Goal: Task Accomplishment & Management: Use online tool/utility

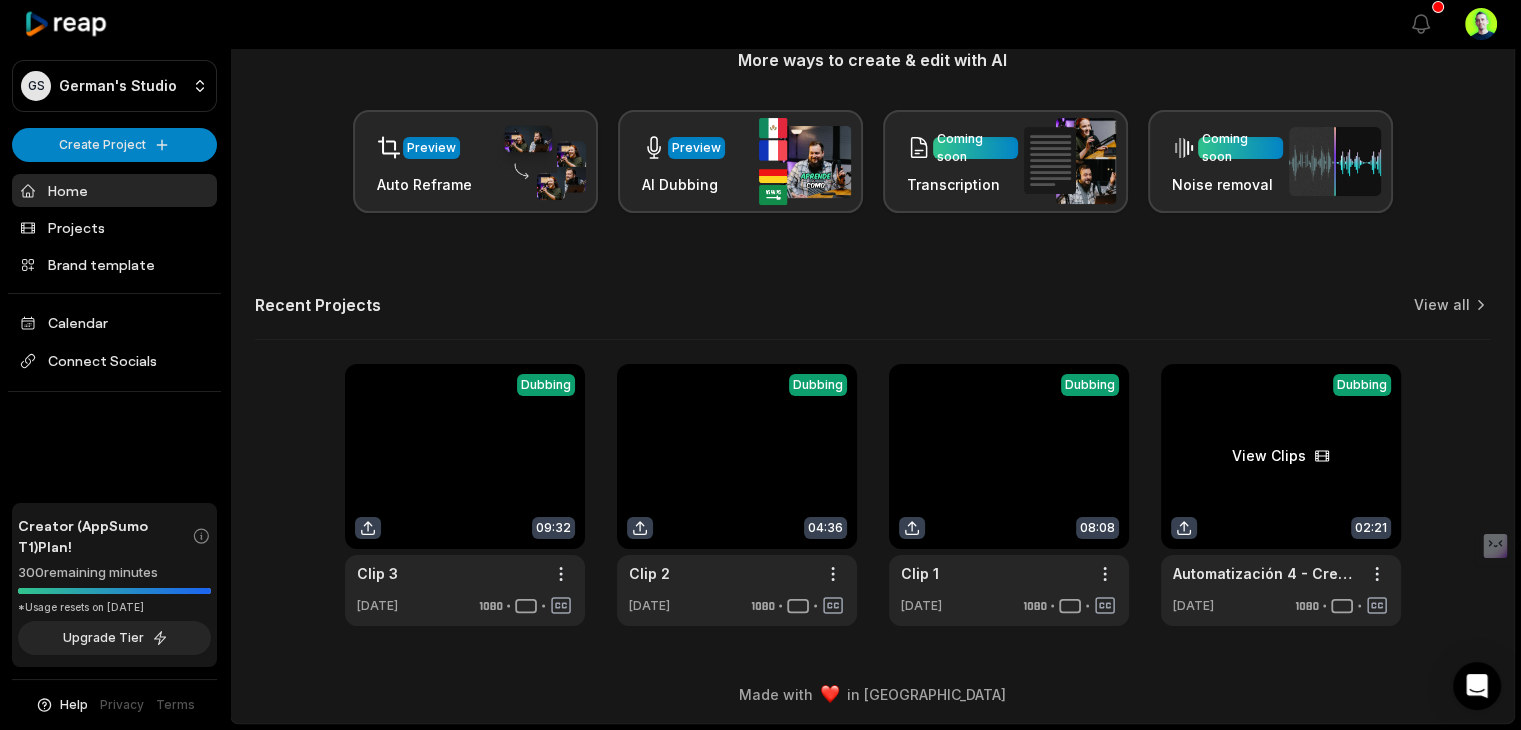
click at [1291, 458] on link at bounding box center [1281, 495] width 240 height 262
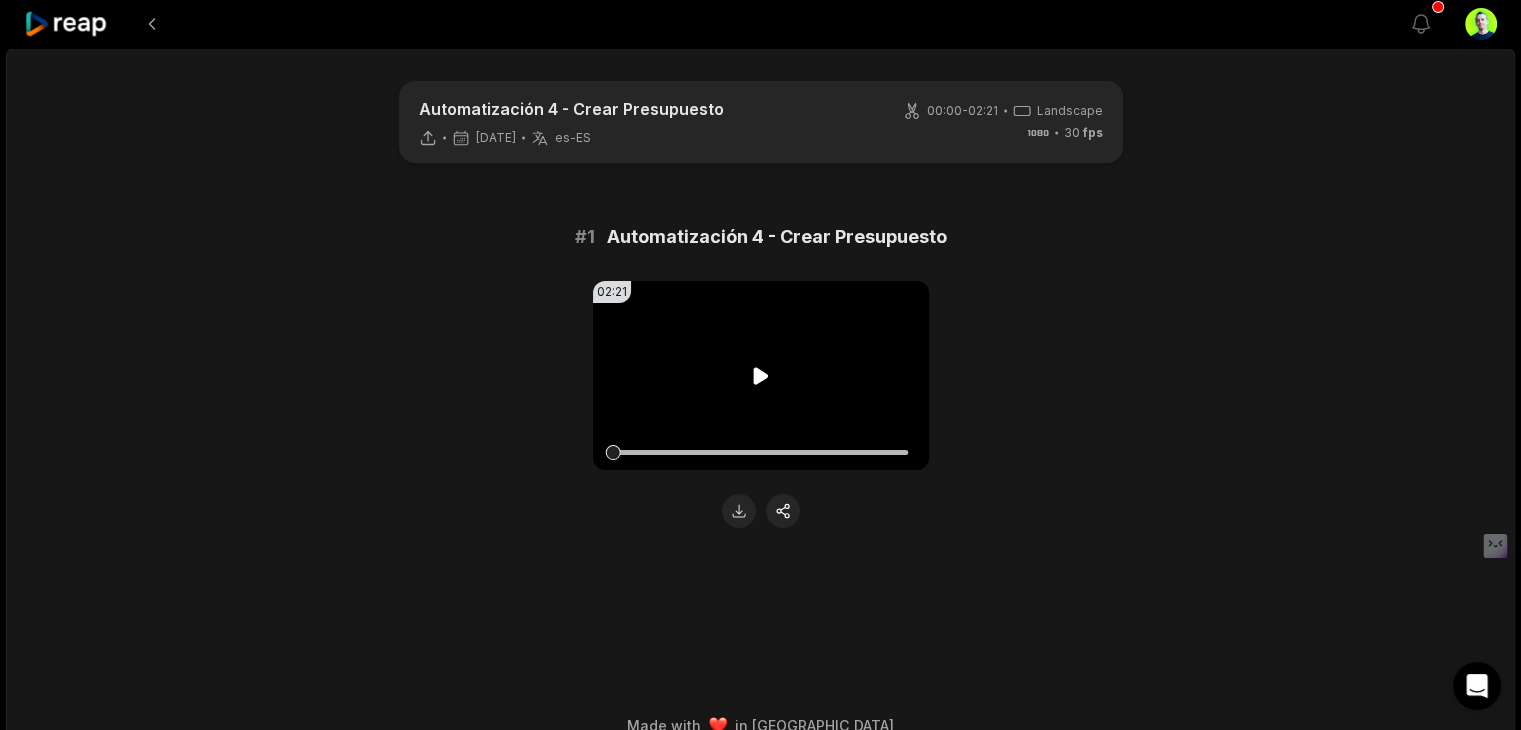
click at [771, 373] on icon at bounding box center [761, 376] width 24 height 24
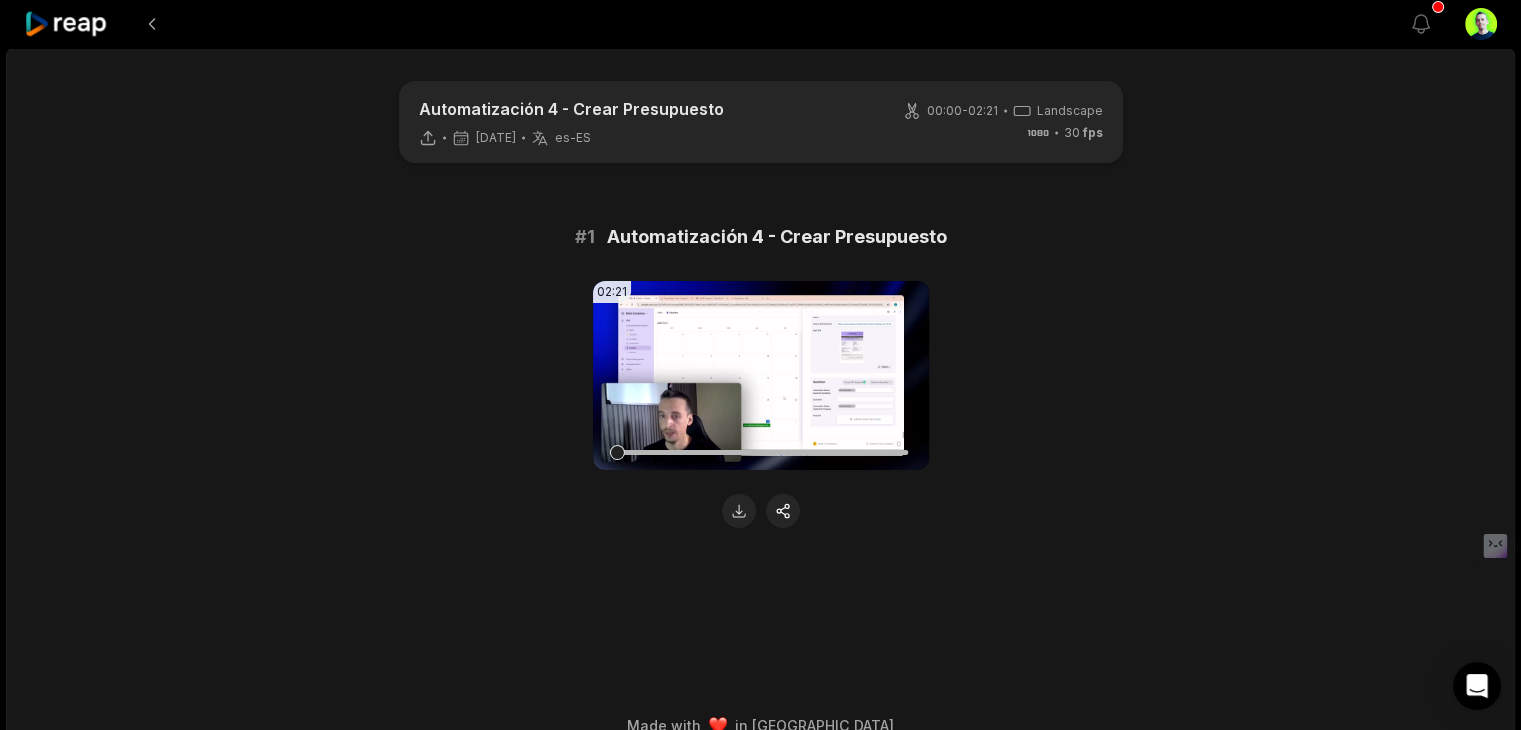
click at [734, 388] on video "Your browser does not support mp4 format." at bounding box center [761, 375] width 336 height 189
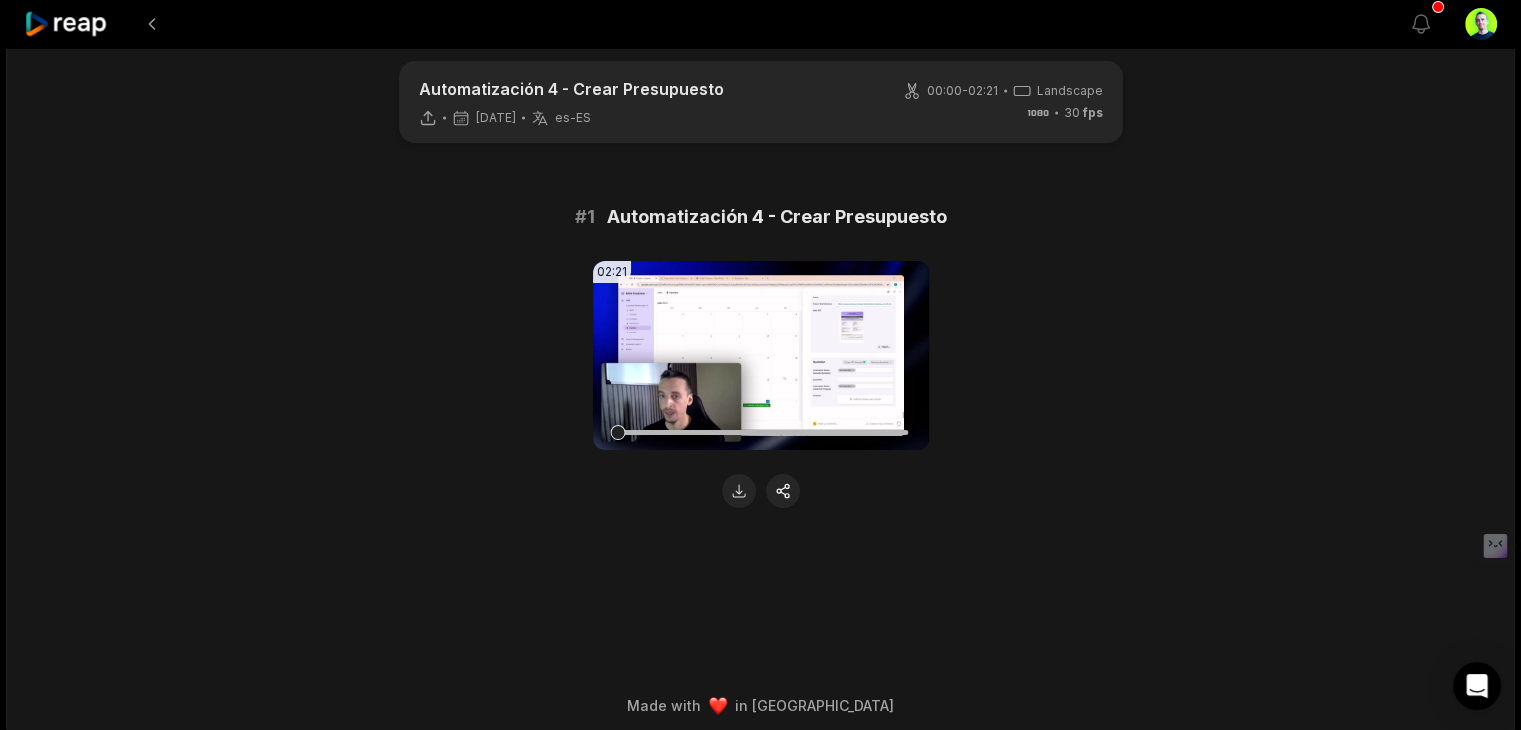
scroll to position [30, 0]
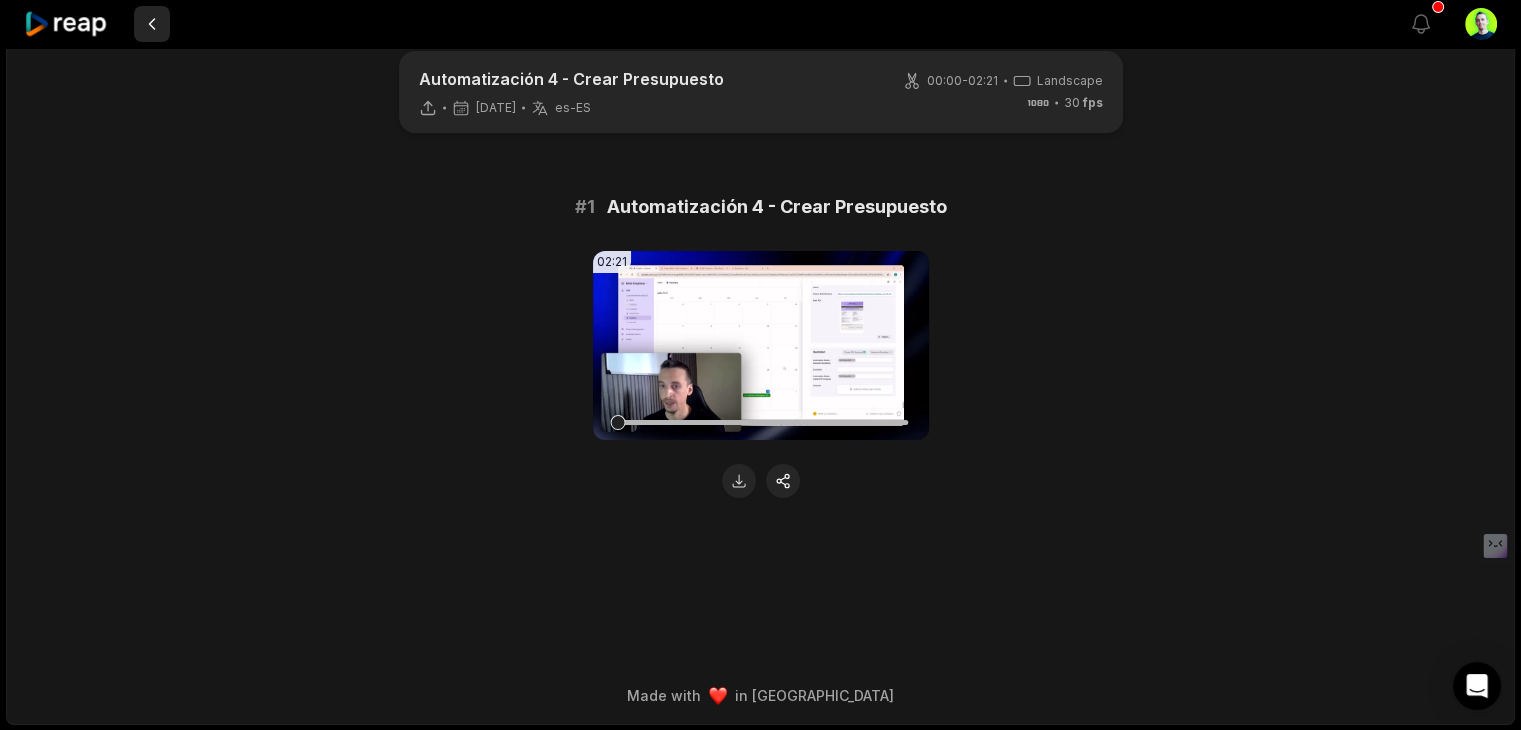
click at [154, 17] on button at bounding box center [152, 24] width 36 height 36
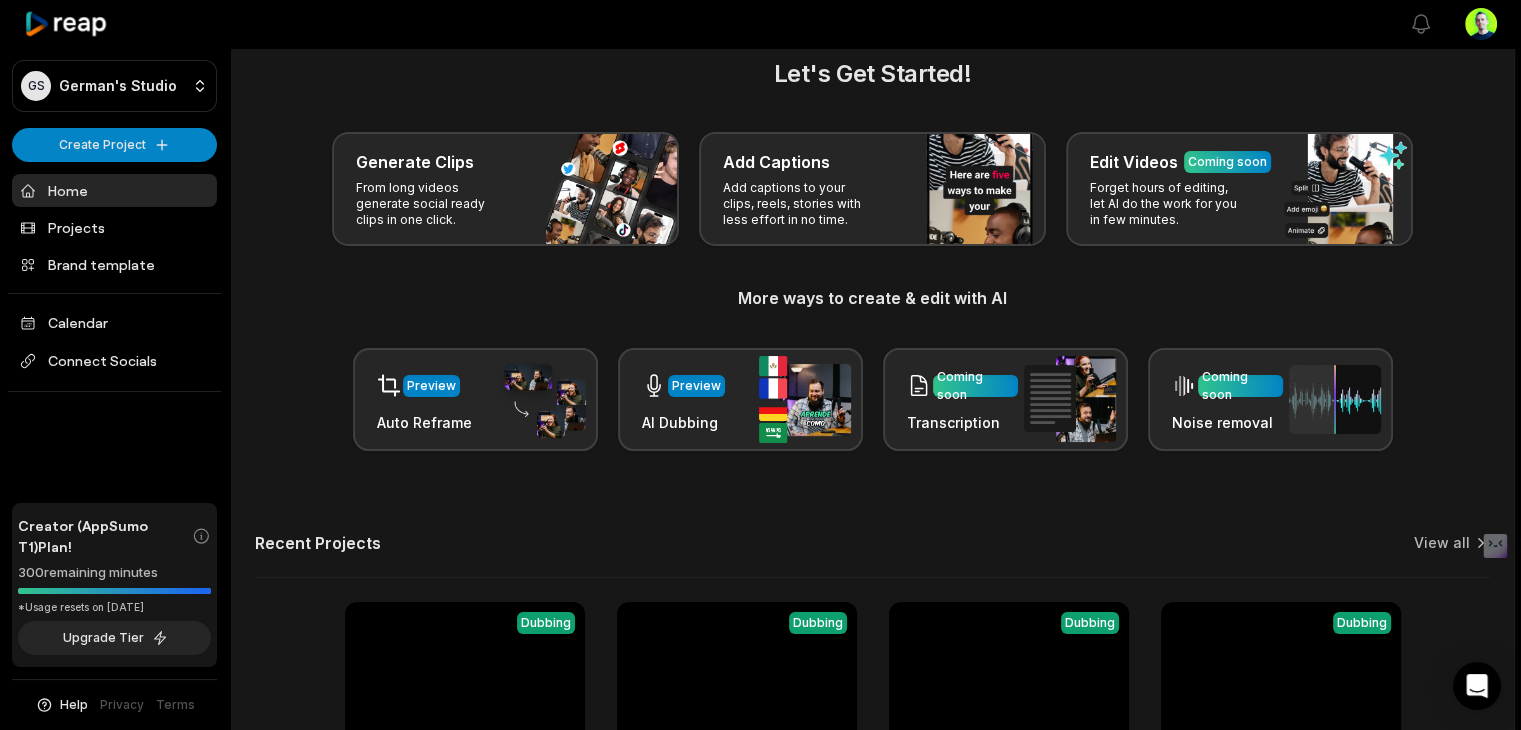
scroll to position [268, 0]
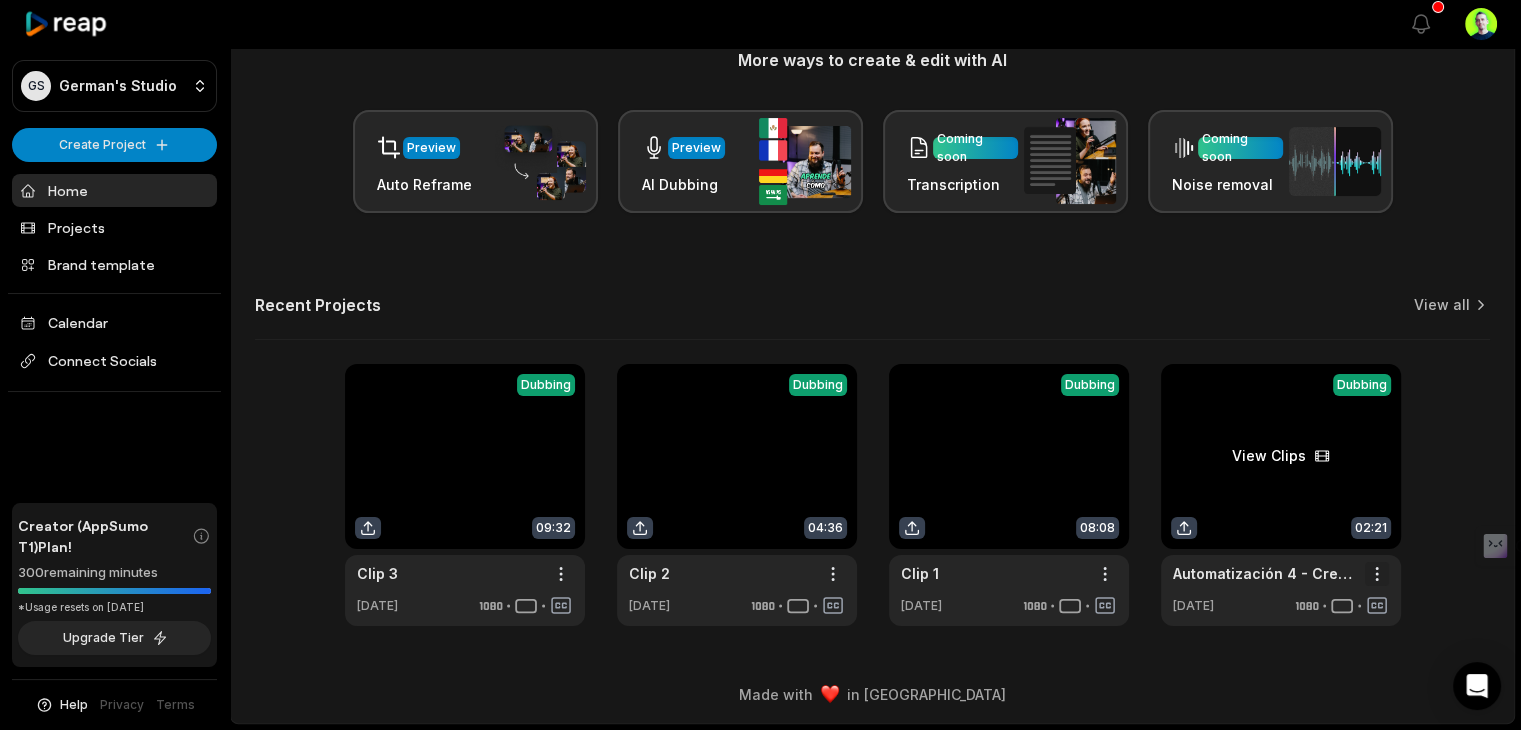
click at [1381, 462] on html "GS German's Studio Create Project Home Projects Brand template Calendar Connect…" at bounding box center [760, 97] width 1521 height 730
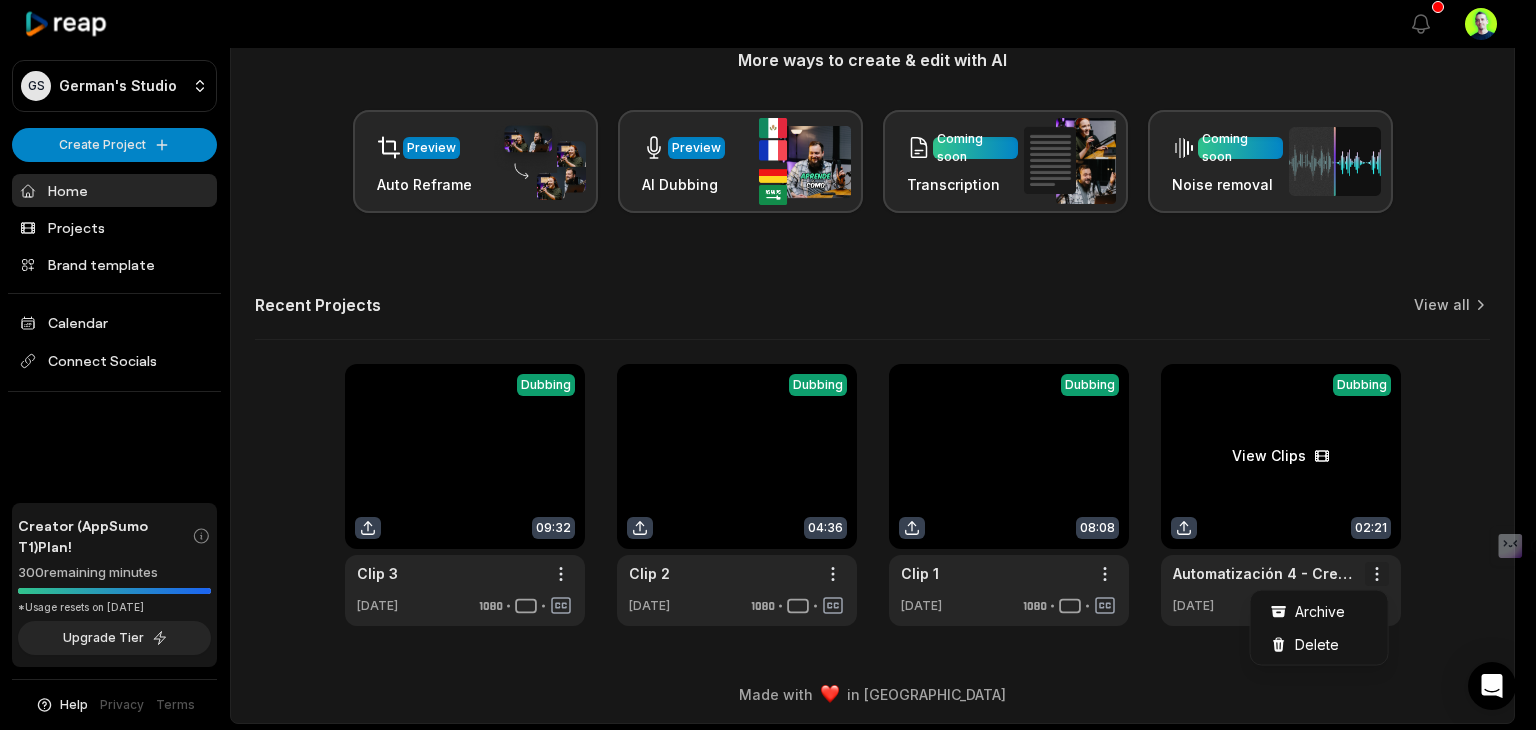
click at [1372, 462] on html "GS German's Studio Create Project Home Projects Brand template Calendar Connect…" at bounding box center [768, 97] width 1536 height 730
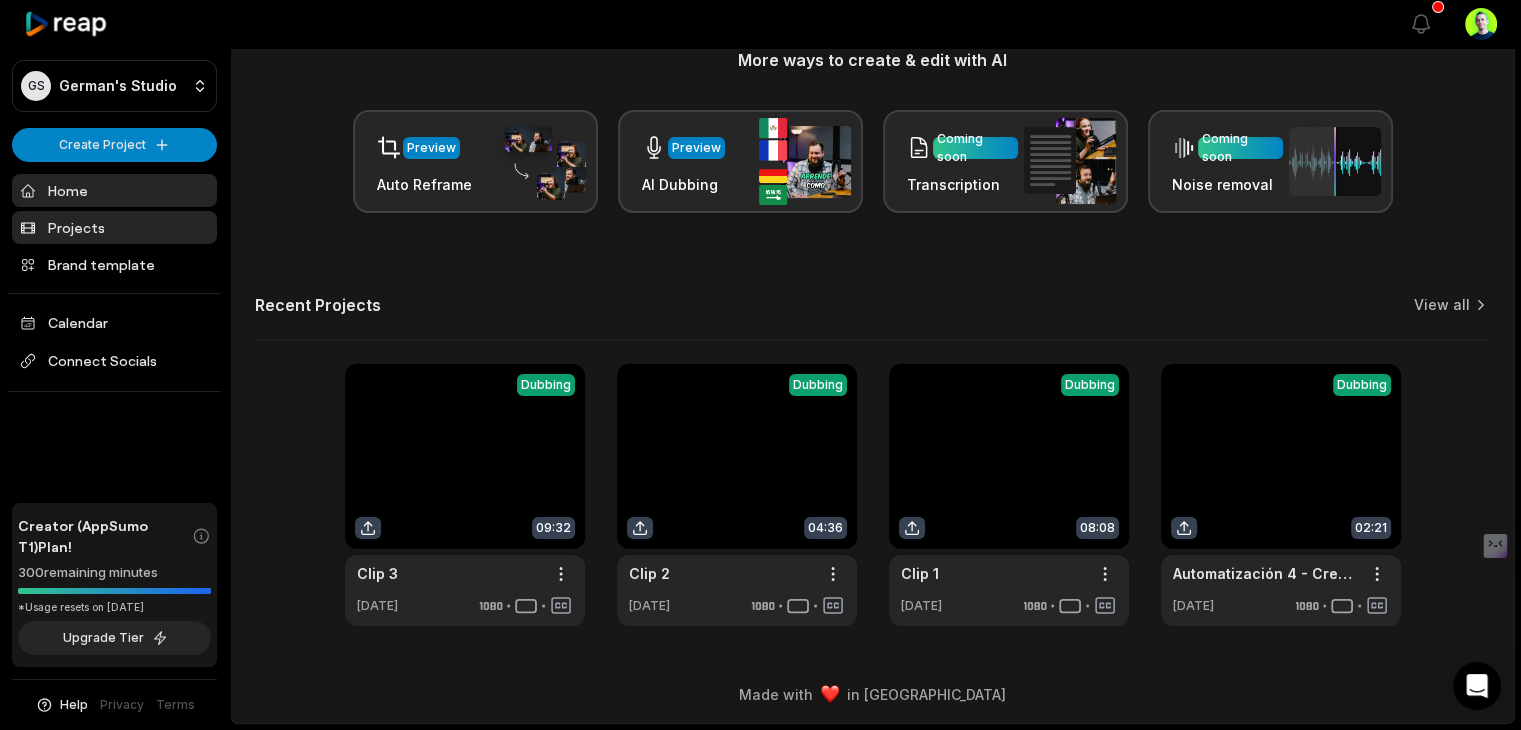
click at [80, 225] on link "Projects" at bounding box center [114, 227] width 205 height 33
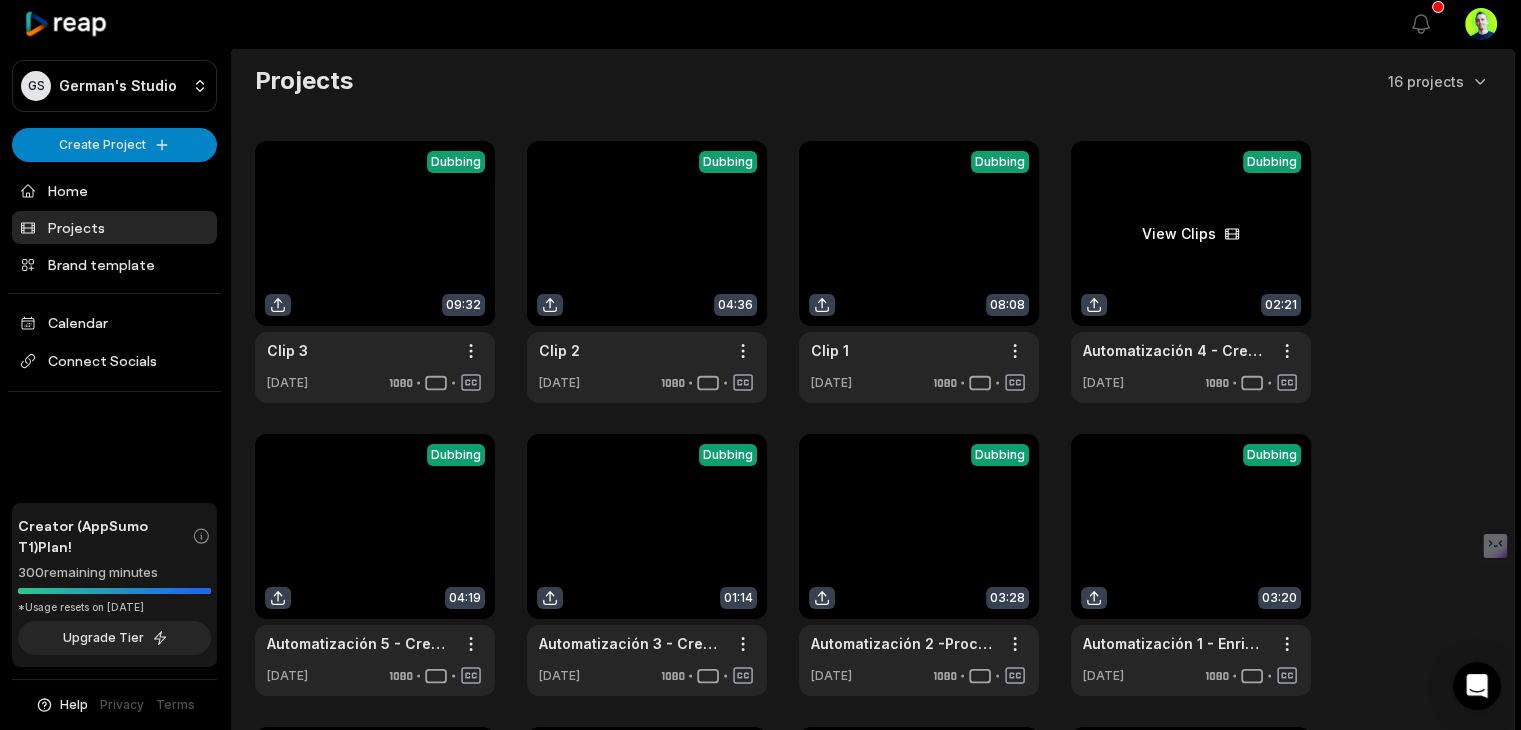
click at [1287, 363] on link at bounding box center [1191, 272] width 240 height 262
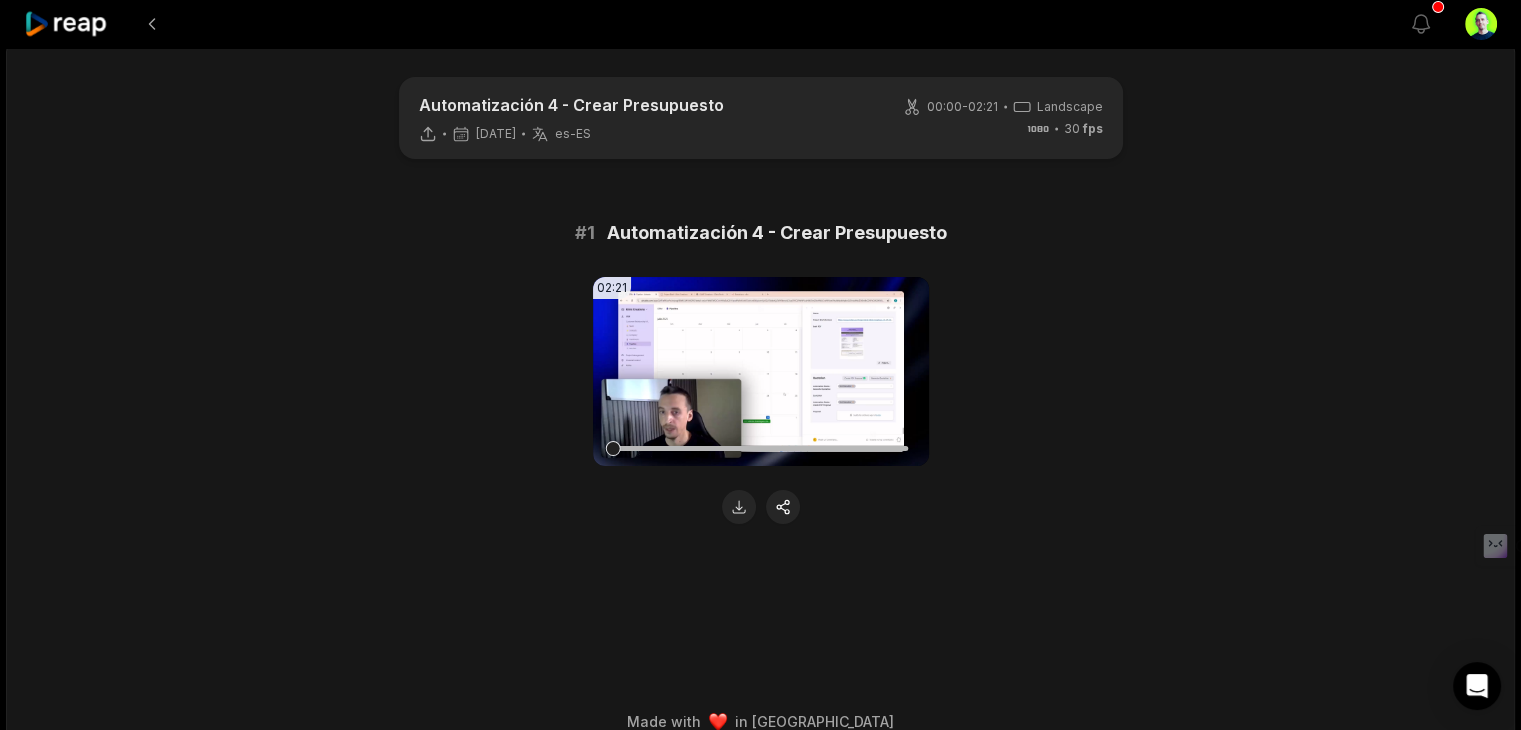
scroll to position [30, 0]
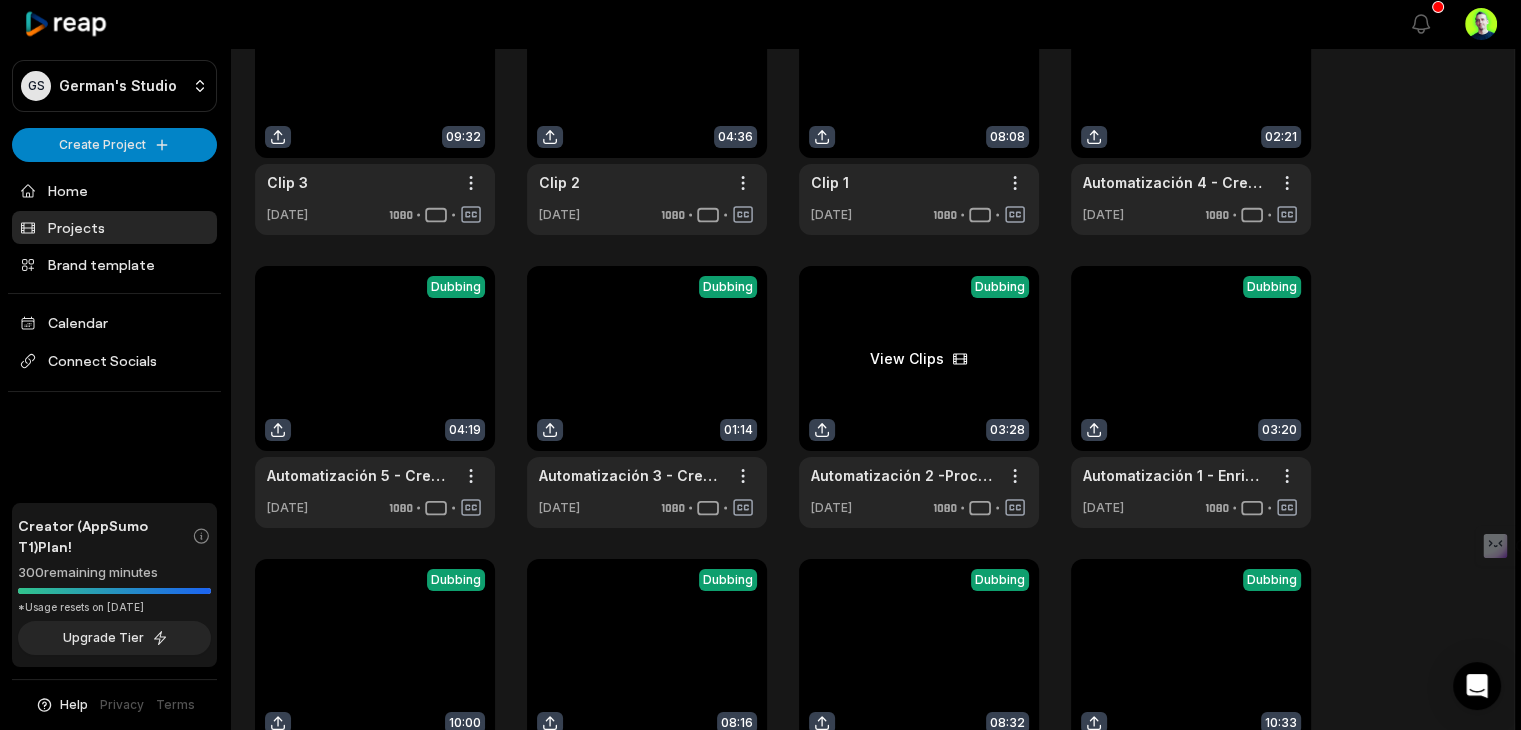
scroll to position [135, 0]
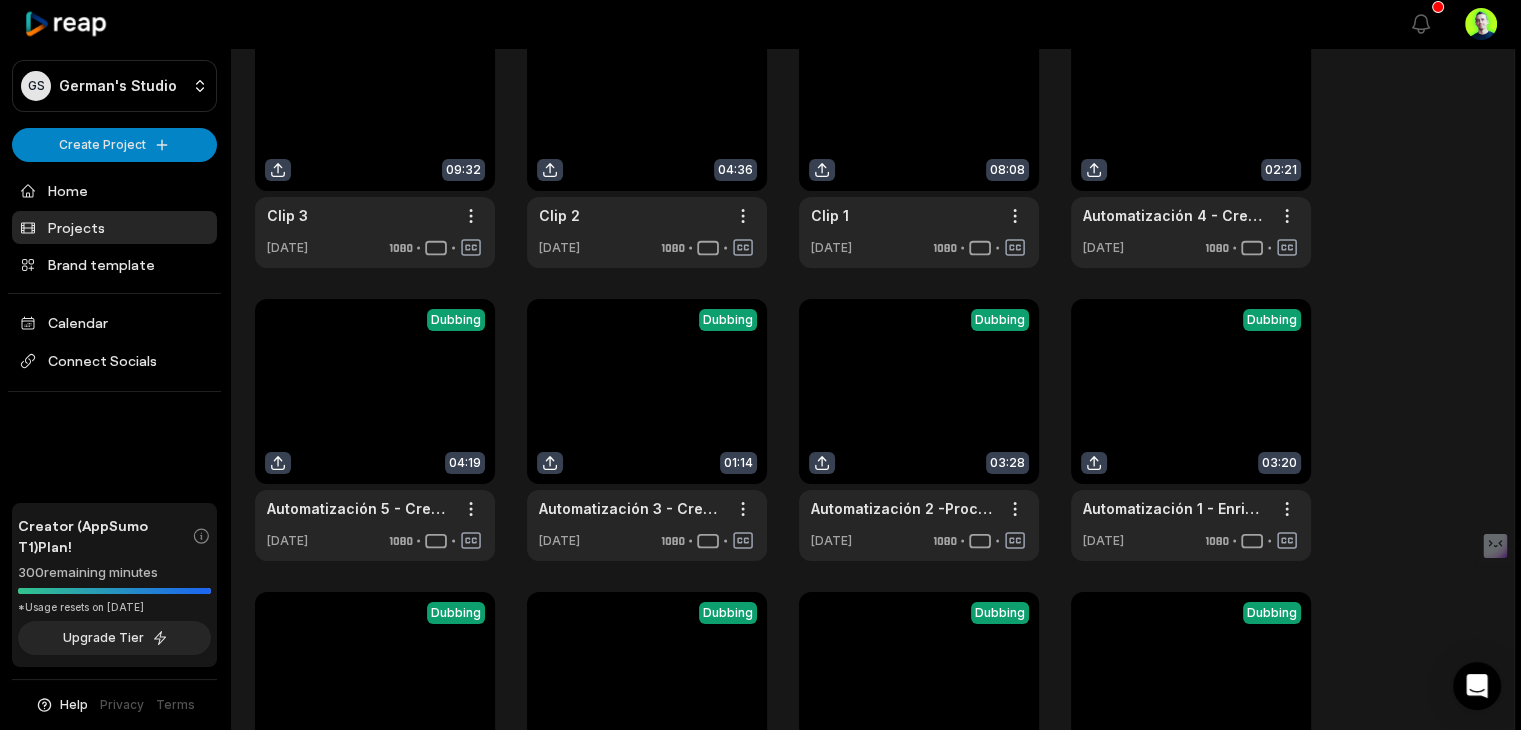
click at [1286, 221] on html "GS German's Studio Create Project Home Projects Brand template Calendar Connect…" at bounding box center [760, 230] width 1521 height 730
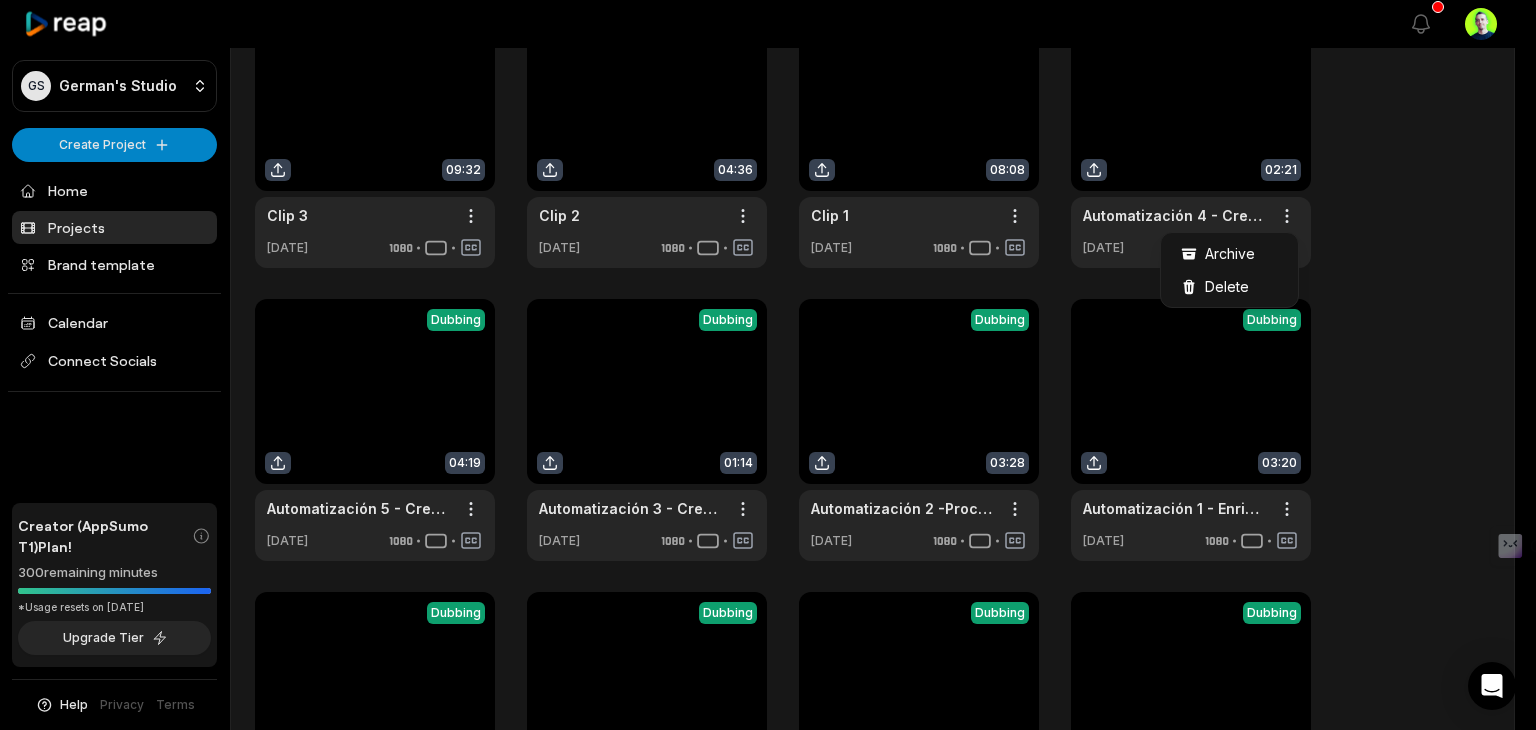
click at [1286, 221] on html "GS German's Studio Create Project Home Projects Brand template Calendar Connect…" at bounding box center [768, 230] width 1536 height 730
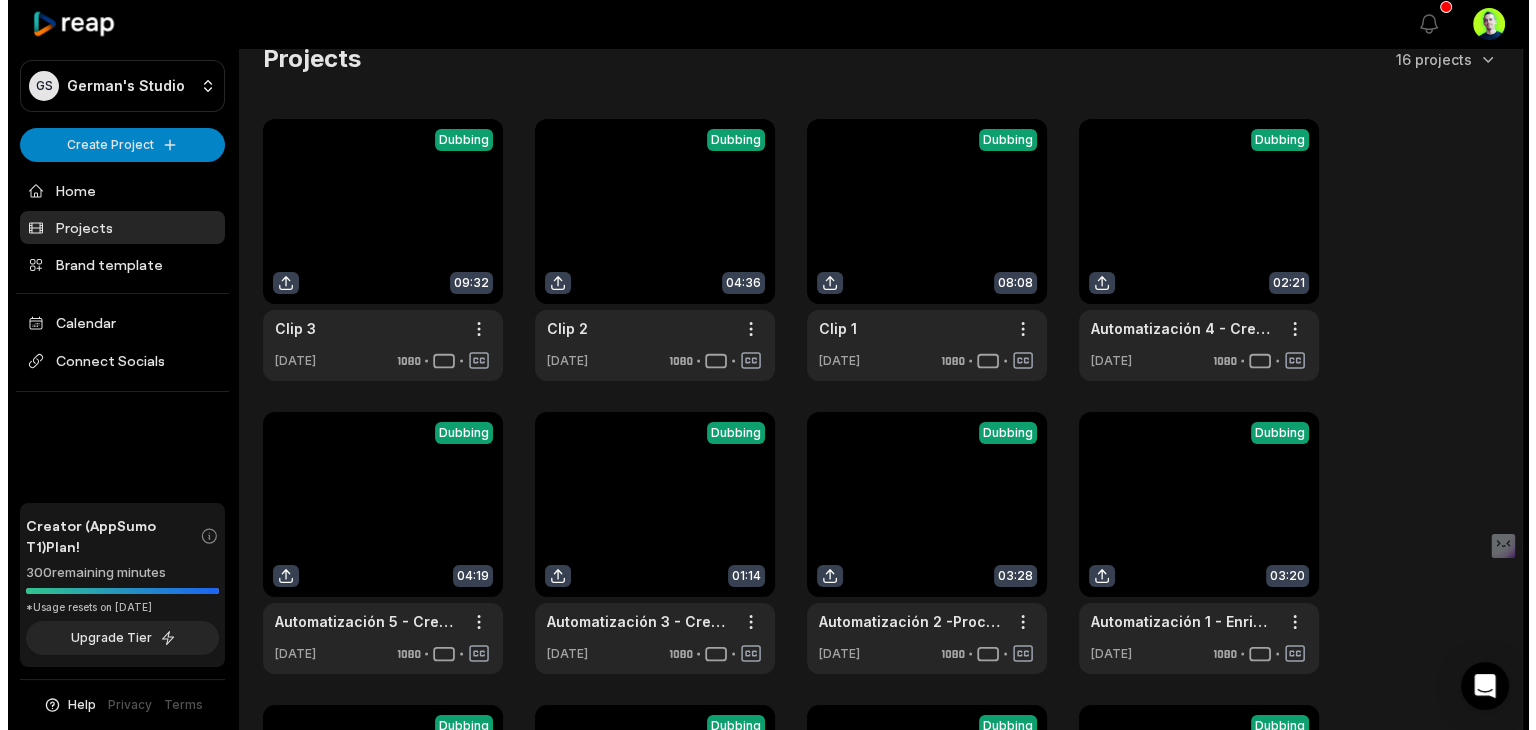
scroll to position [0, 0]
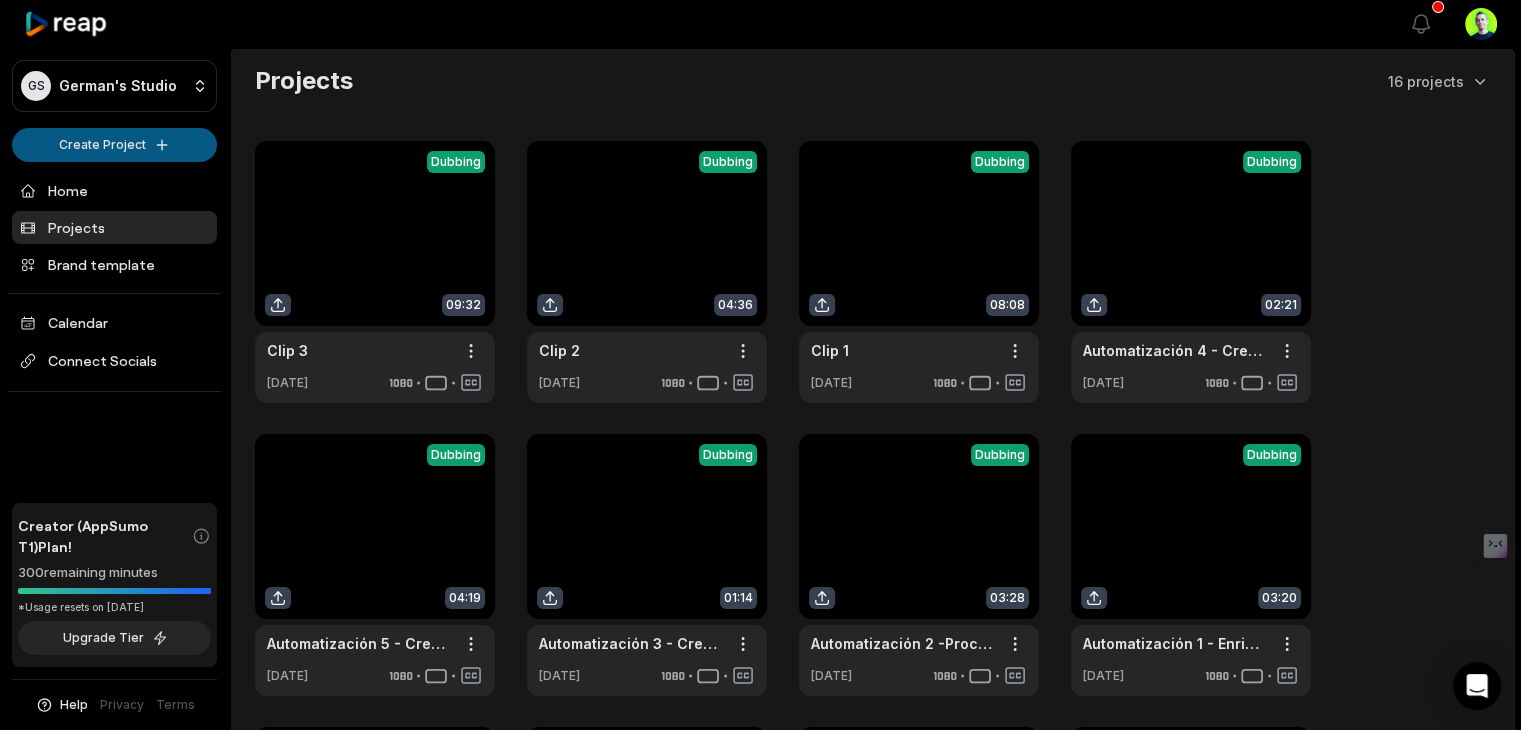
click at [50, 145] on html "GS German's Studio Create Project Home Projects Brand template Calendar Connect…" at bounding box center [760, 365] width 1521 height 730
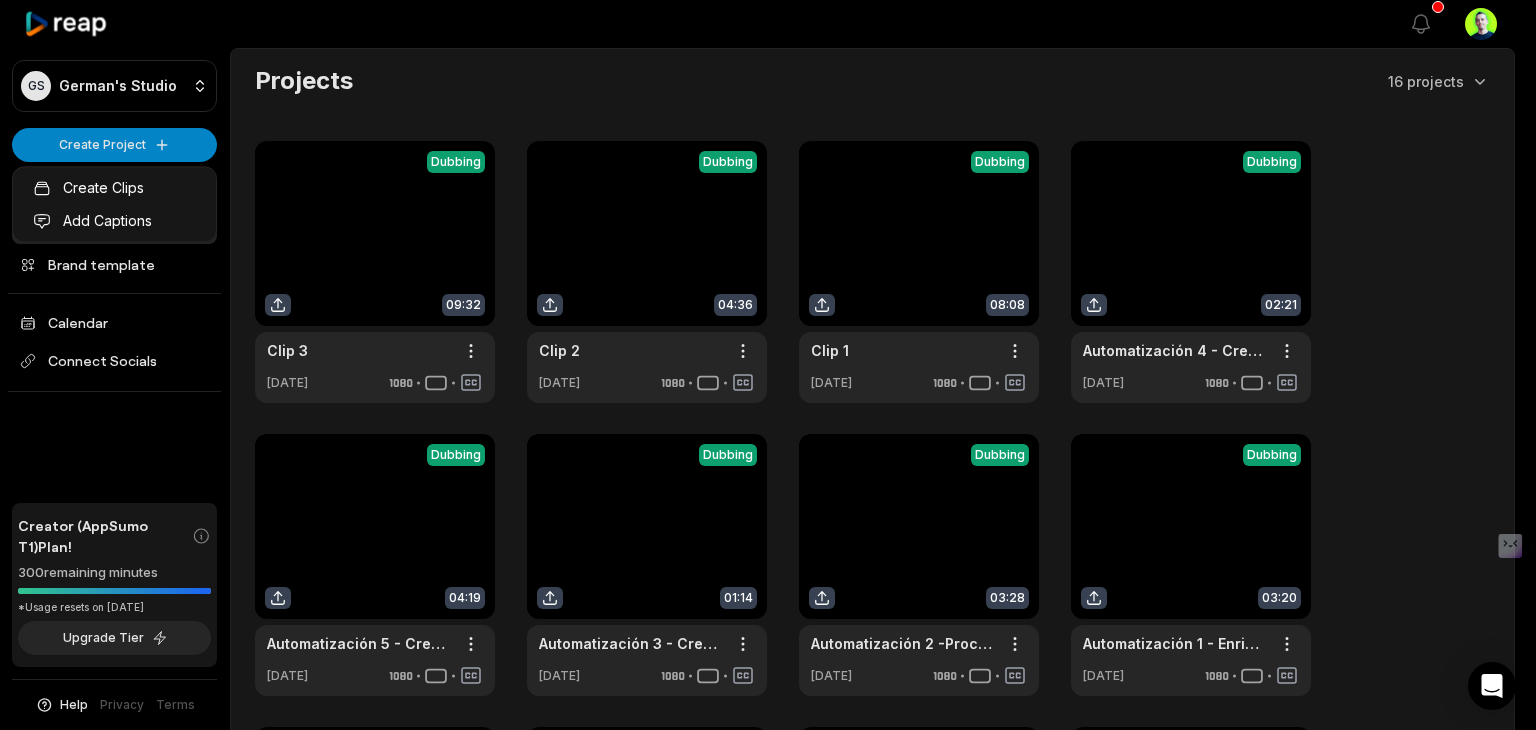
click at [65, 23] on html "GS German's Studio Create Project Home Projects Brand template Calendar Connect…" at bounding box center [768, 365] width 1536 height 730
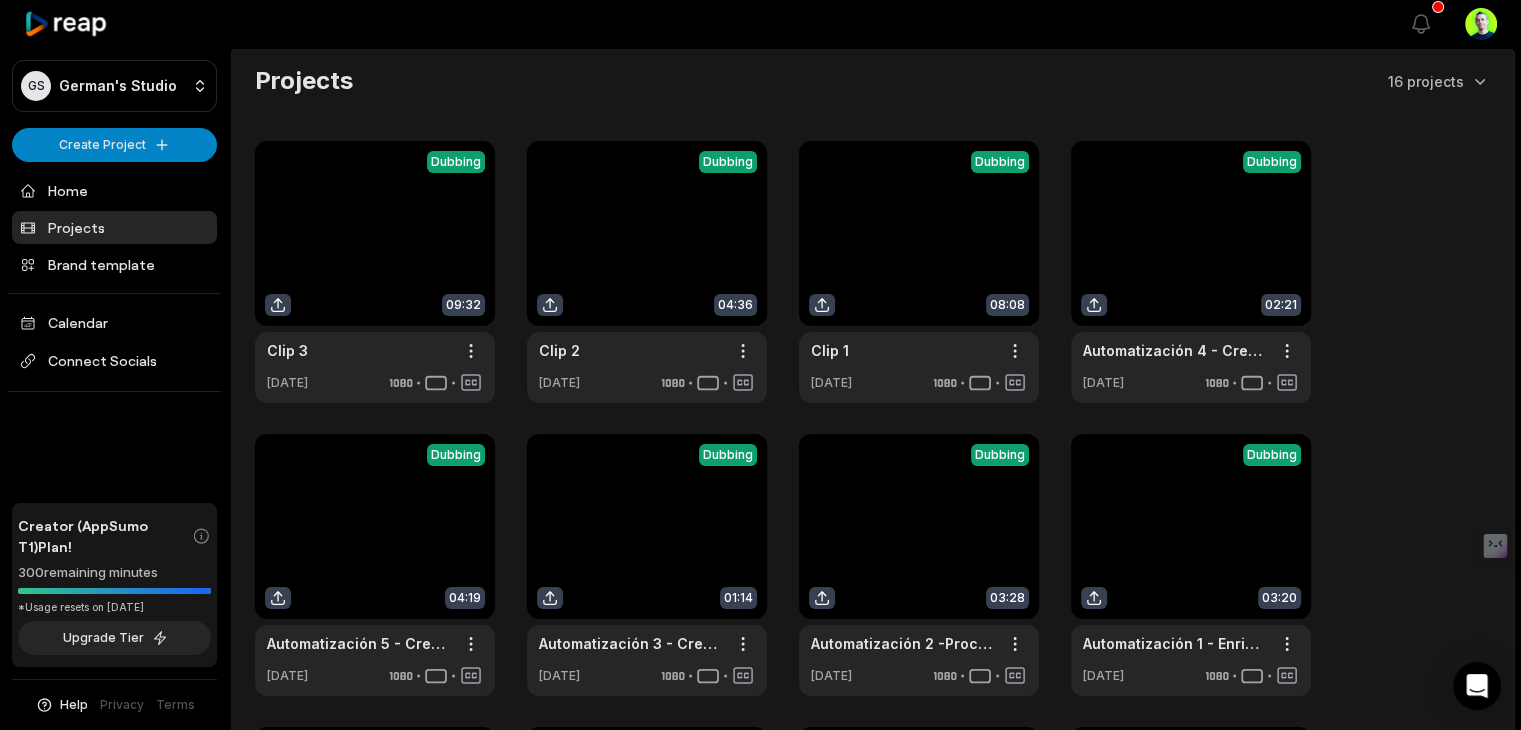
click at [106, 38] on div at bounding box center [114, 24] width 205 height 48
click at [96, 26] on icon at bounding box center [66, 24] width 85 height 27
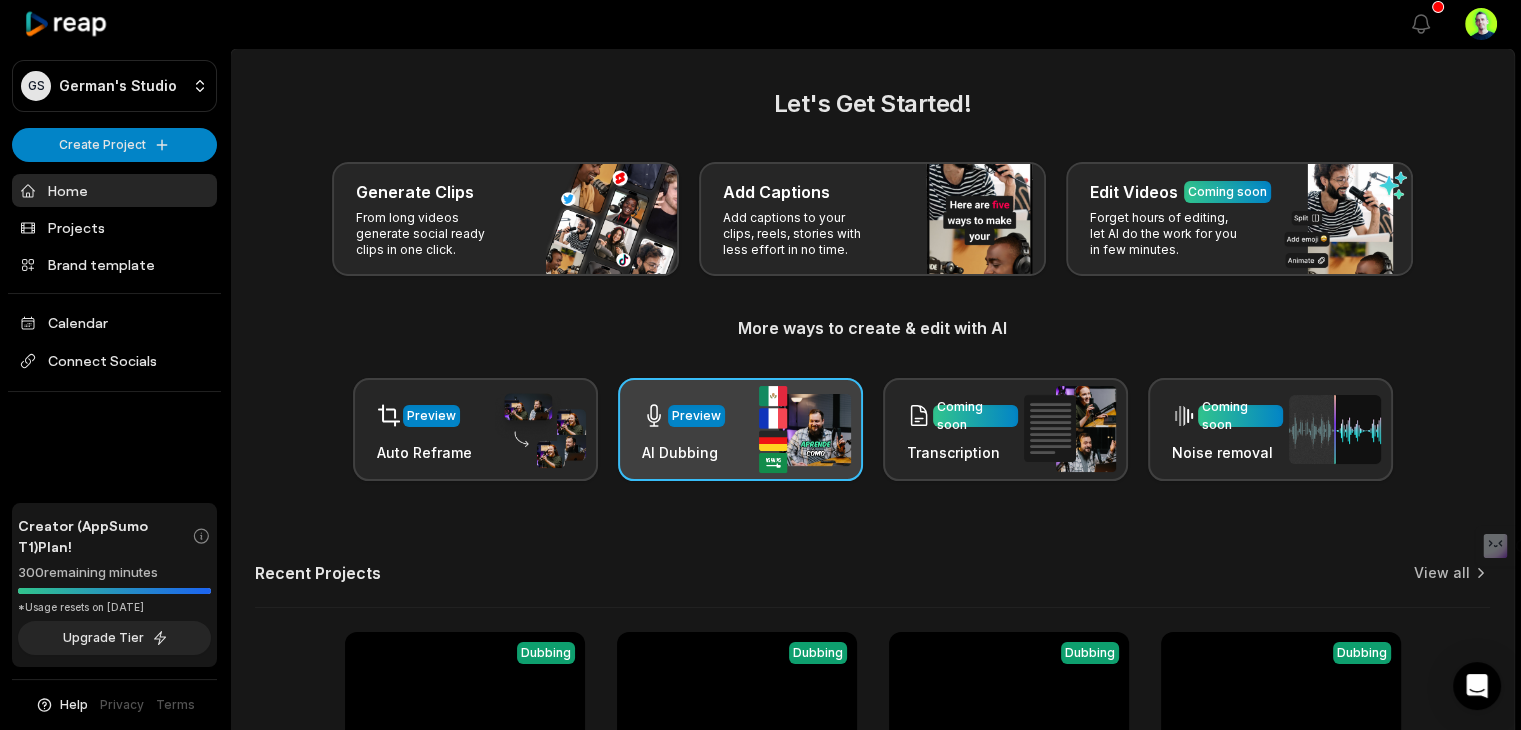
click at [689, 452] on h3 "AI Dubbing" at bounding box center [683, 452] width 83 height 21
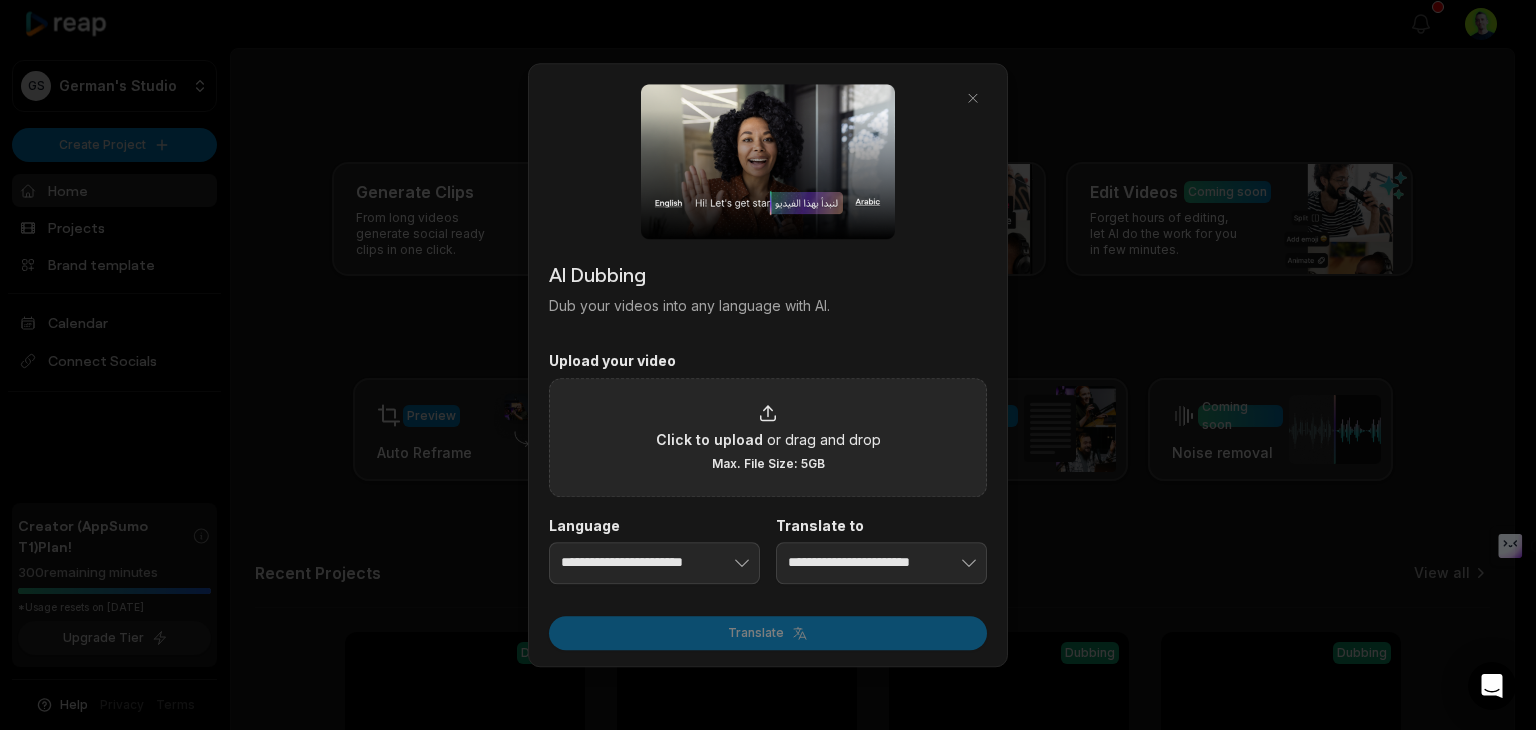
click at [724, 427] on div "Click to upload or drag and drop Max. File Size: 5GB" at bounding box center [768, 437] width 225 height 69
click at [0, 0] on input "Click to upload or drag and drop Max. File Size: 5GB" at bounding box center [0, 0] width 0 height 0
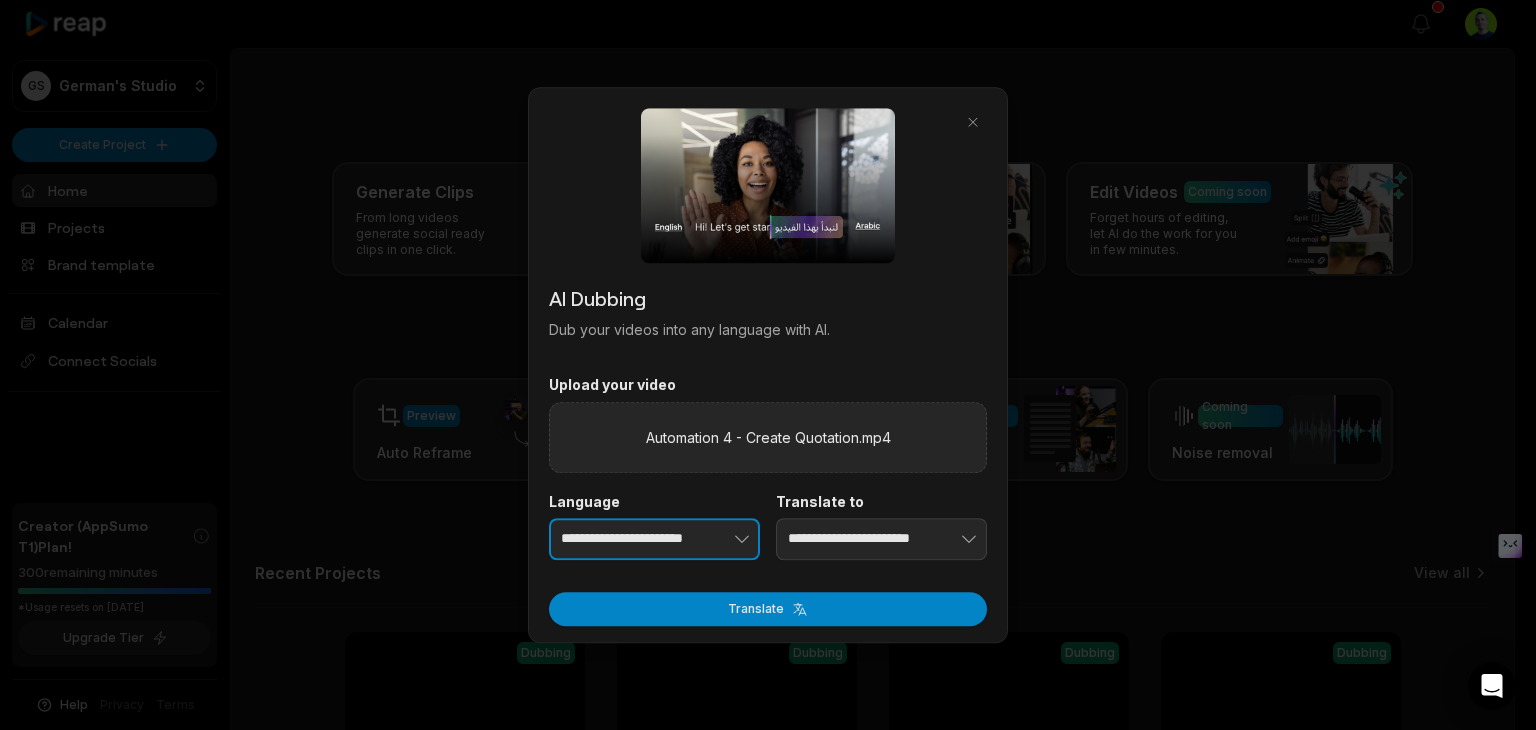
click at [735, 534] on icon "button" at bounding box center [742, 539] width 20 height 20
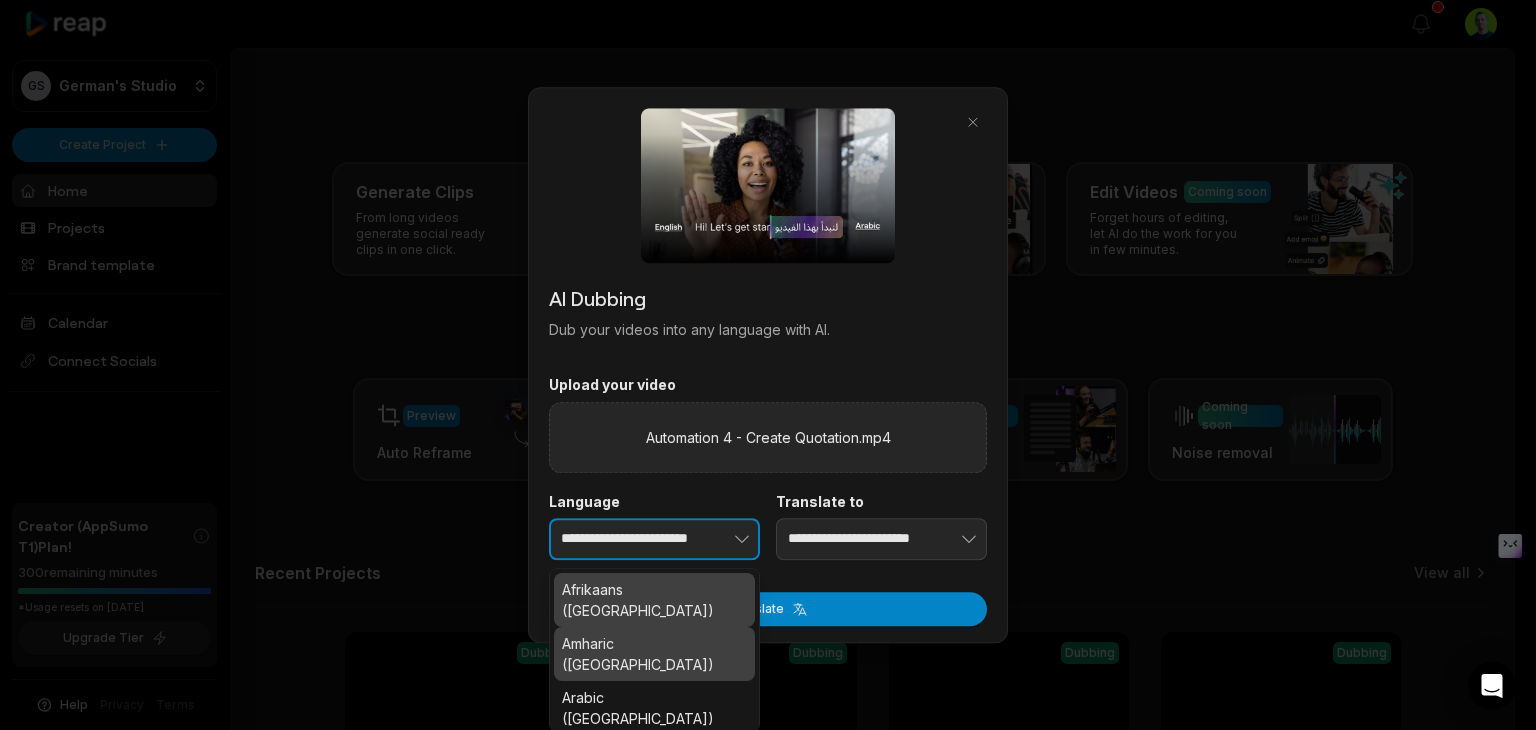
scroll to position [0, 7]
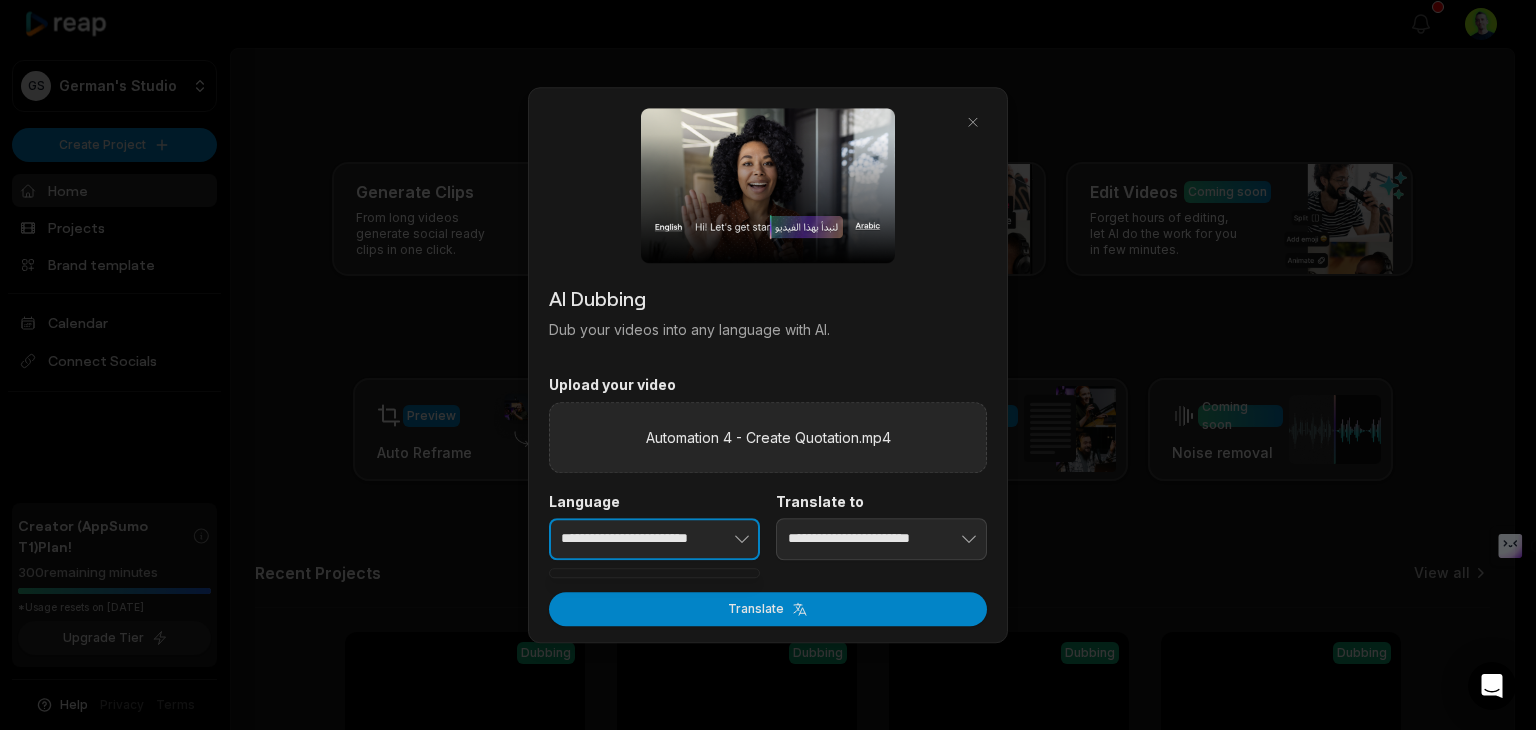
click at [739, 545] on icon "button" at bounding box center [742, 539] width 20 height 20
click at [740, 544] on icon "button" at bounding box center [742, 539] width 20 height 20
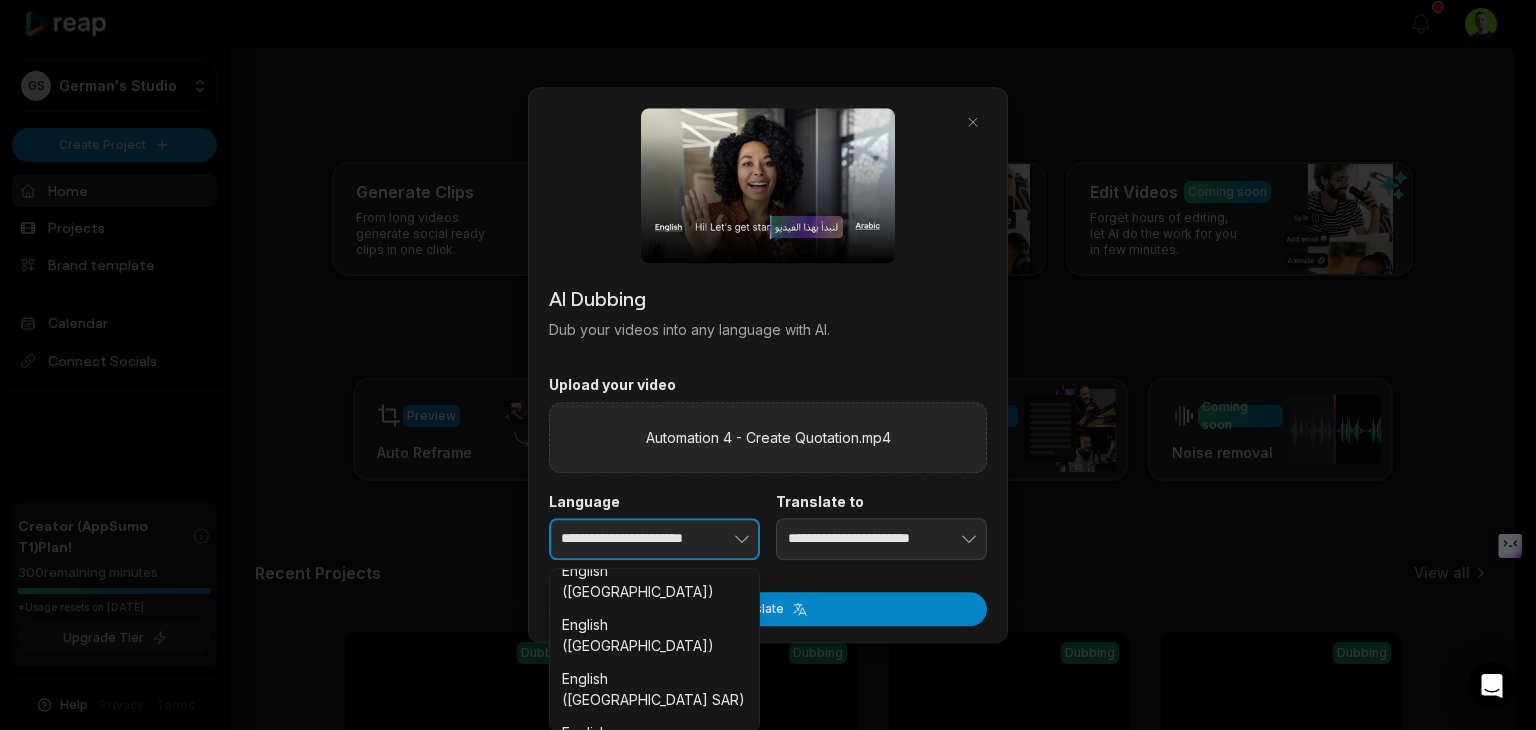
scroll to position [1700, 0]
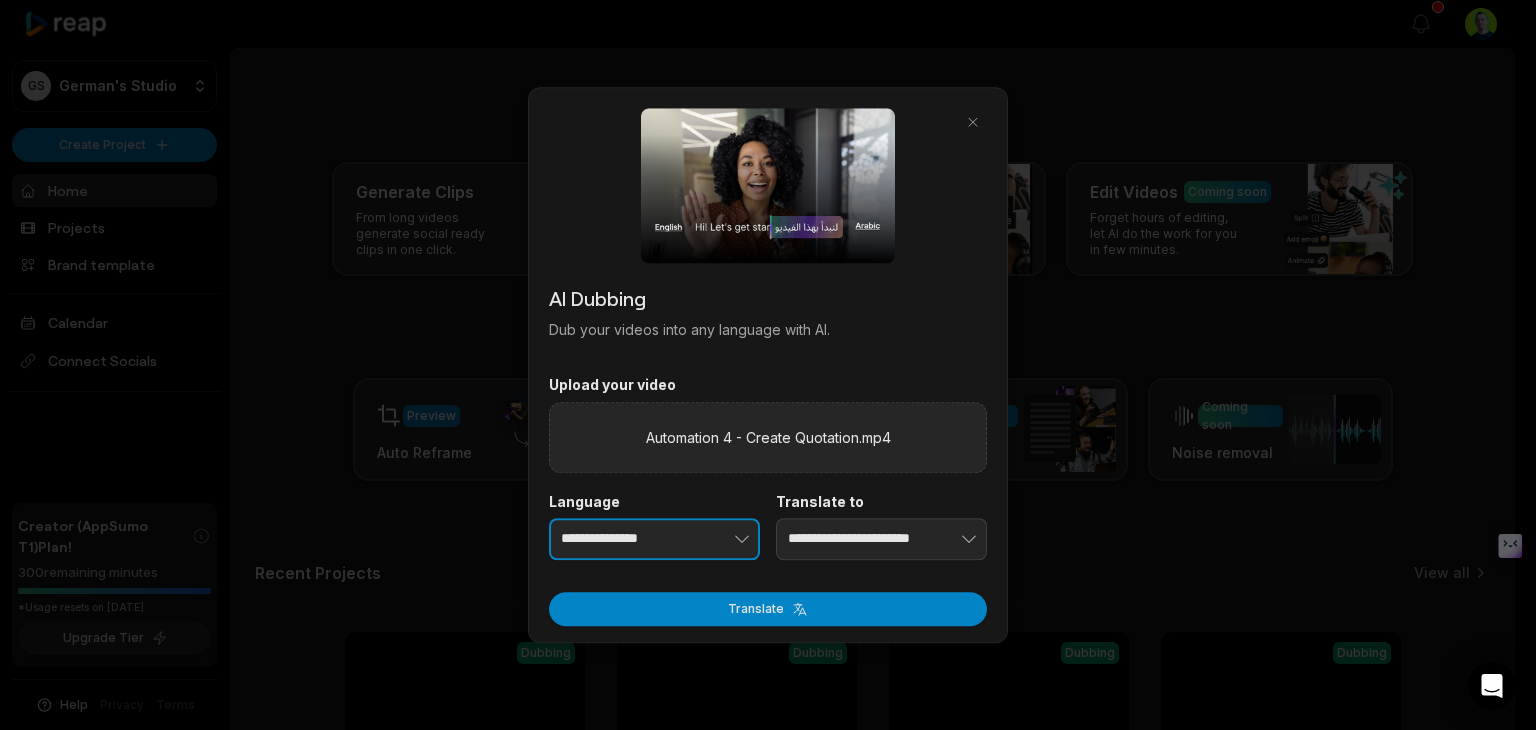
type input "**********"
click at [857, 534] on input "**********" at bounding box center [881, 539] width 211 height 42
click at [972, 538] on icon "button" at bounding box center [969, 539] width 20 height 20
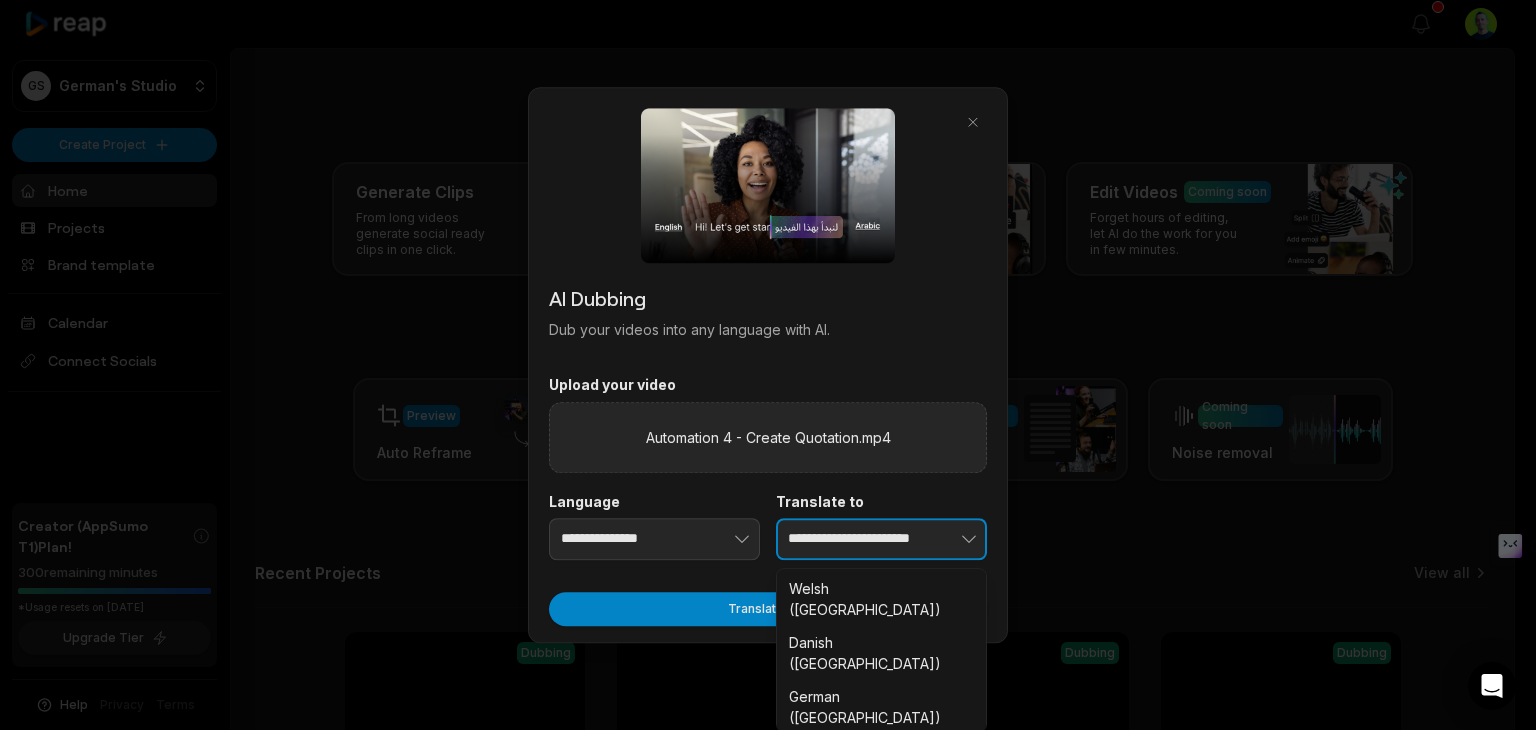
scroll to position [1400, 0]
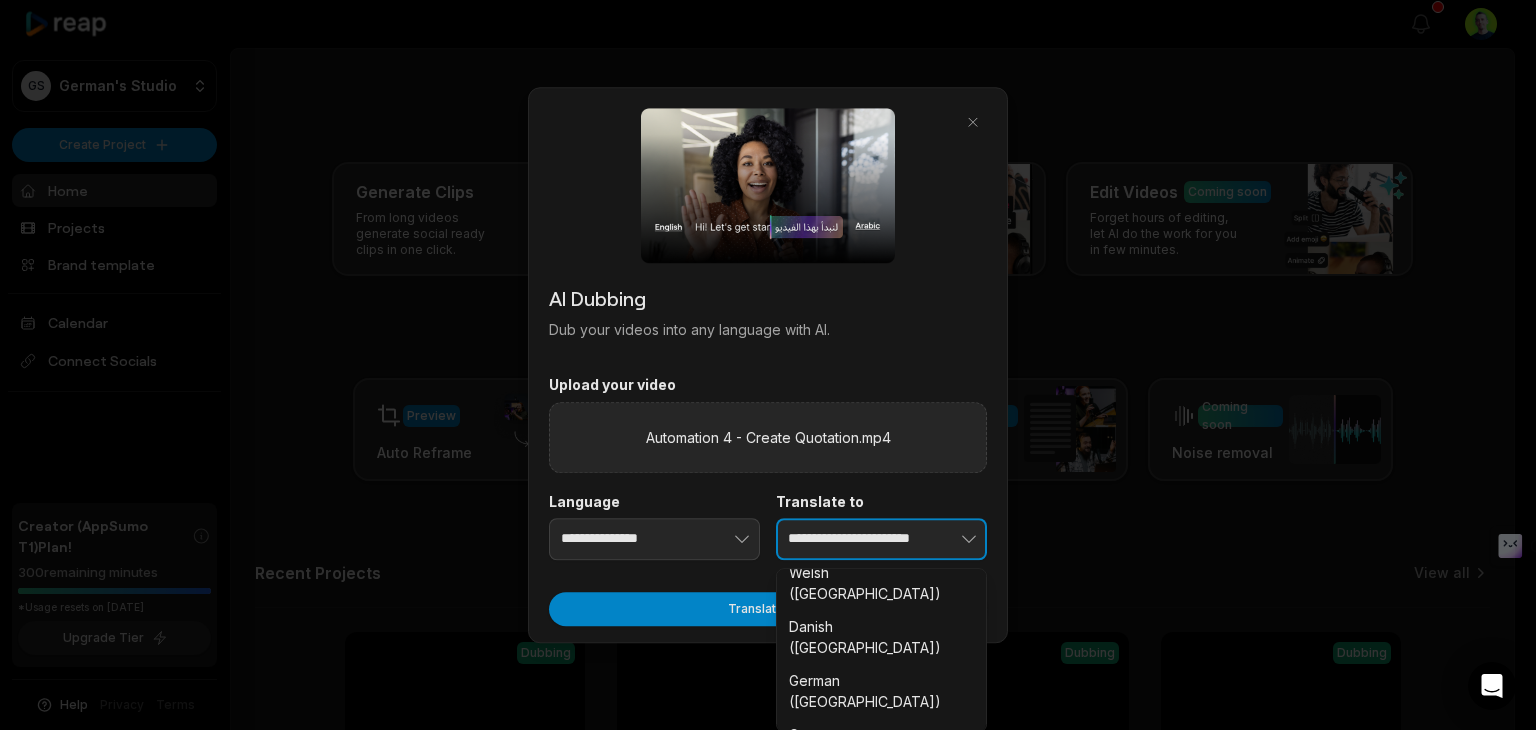
type input "**********"
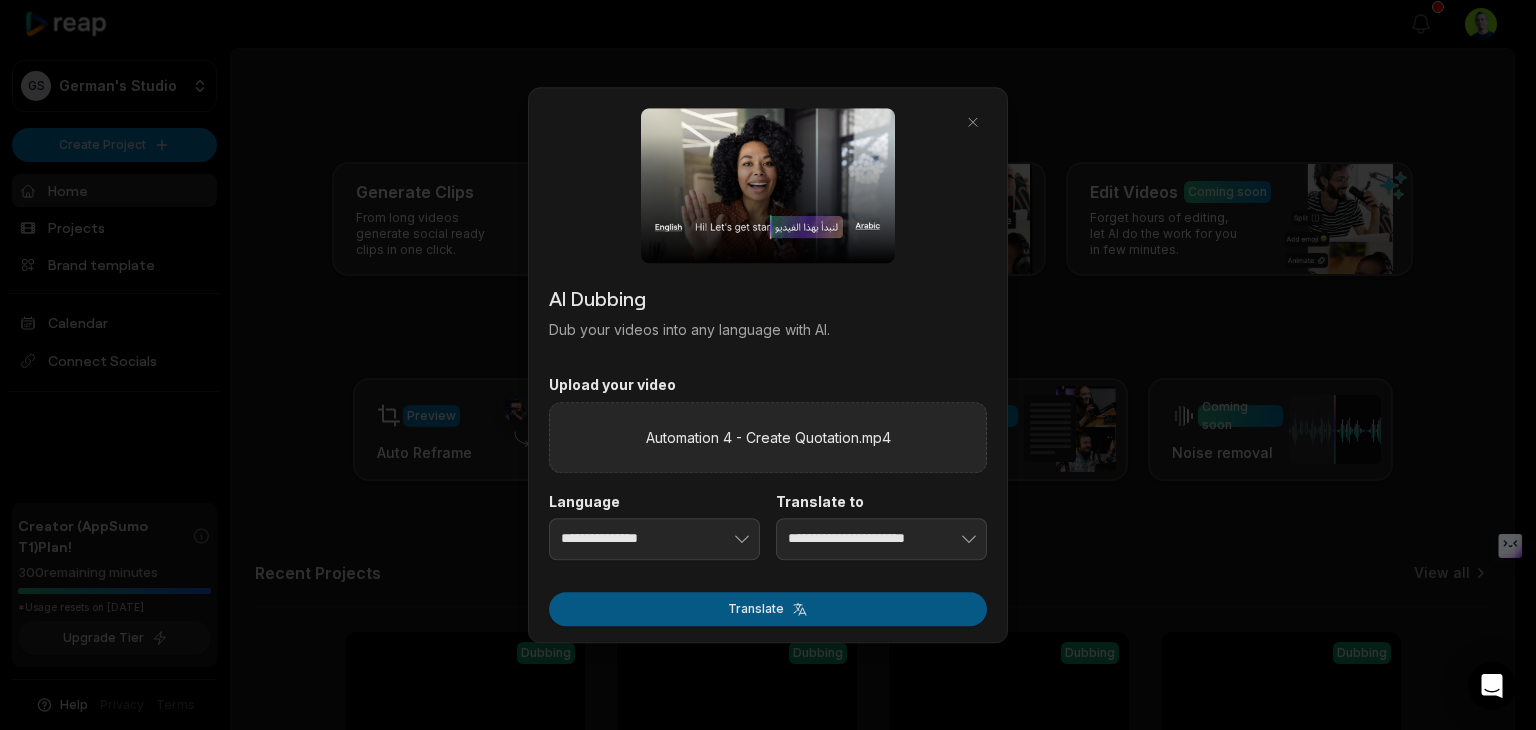
click at [838, 613] on button "Translate" at bounding box center [768, 609] width 438 height 34
